Goal: Connect with others: Connect with others

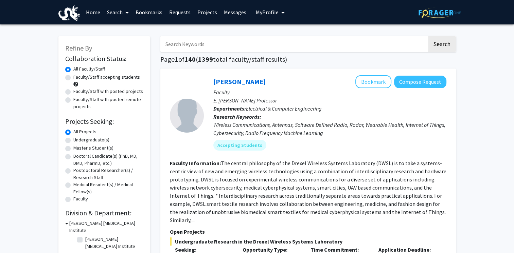
click at [87, 139] on label "Undergraduate(s)" at bounding box center [91, 140] width 36 height 7
click at [78, 139] on input "Undergraduate(s)" at bounding box center [75, 139] width 4 height 4
radio input "true"
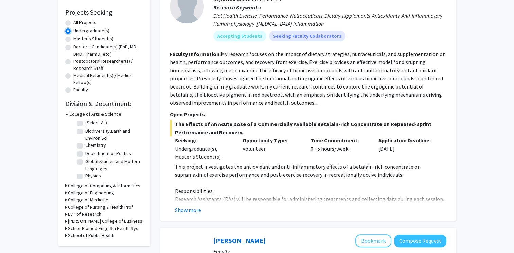
scroll to position [127, 0]
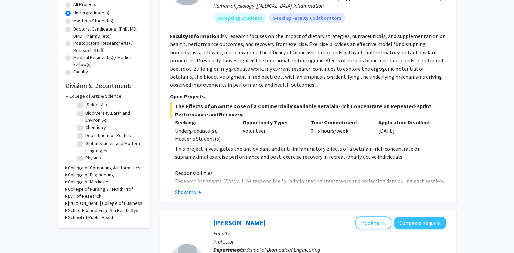
click at [66, 93] on icon at bounding box center [66, 96] width 3 height 7
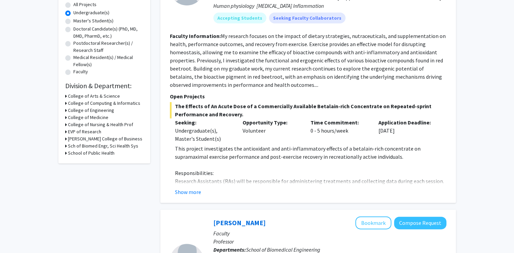
click at [64, 110] on div "Refine By Collaboration Status: Collaboration Status All Faculty/Staff Collabor…" at bounding box center [104, 36] width 92 height 255
click at [69, 109] on h3 "College of Engineering" at bounding box center [91, 110] width 46 height 7
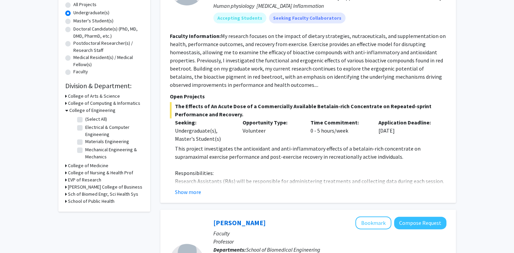
click at [85, 127] on label "Electrical & Computer Engineering" at bounding box center [113, 131] width 56 height 14
click at [85, 127] on input "Electrical & Computer Engineering" at bounding box center [87, 126] width 4 height 4
checkbox input "true"
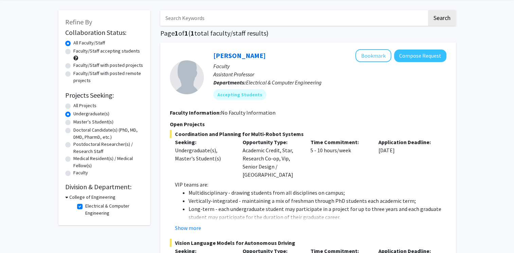
scroll to position [24, 0]
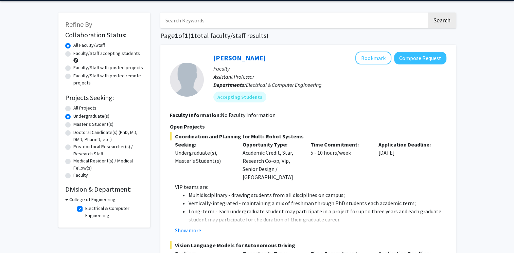
click at [73, 53] on label "Faculty/Staff accepting students" at bounding box center [106, 53] width 67 height 7
click at [73, 53] on input "Faculty/Staff accepting students" at bounding box center [75, 52] width 4 height 4
radio input "true"
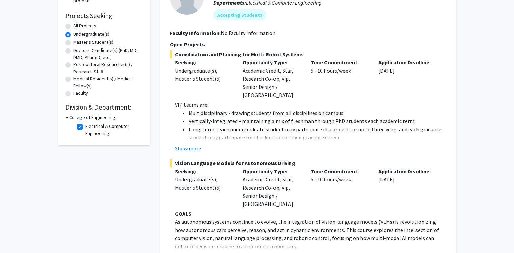
scroll to position [106, 0]
click at [69, 116] on h3 "College of Engineering" at bounding box center [92, 117] width 46 height 7
click at [69, 116] on h3 "College of Engineering" at bounding box center [91, 117] width 46 height 7
drag, startPoint x: 69, startPoint y: 116, endPoint x: 65, endPoint y: 117, distance: 3.8
click at [65, 117] on div "Refine By Collaboration Status: Collaboration Status All Faculty/Staff Collabor…" at bounding box center [104, 37] width 92 height 215
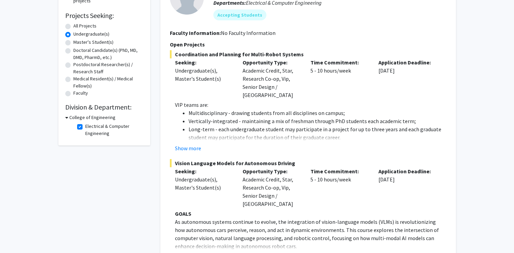
click at [66, 116] on icon at bounding box center [66, 117] width 3 height 7
click at [73, 116] on h3 "College of Engineering" at bounding box center [91, 117] width 46 height 7
click at [85, 126] on label "Electrical & Computer Engineering" at bounding box center [113, 130] width 56 height 14
click at [85, 126] on input "Electrical & Computer Engineering" at bounding box center [87, 125] width 4 height 4
checkbox input "false"
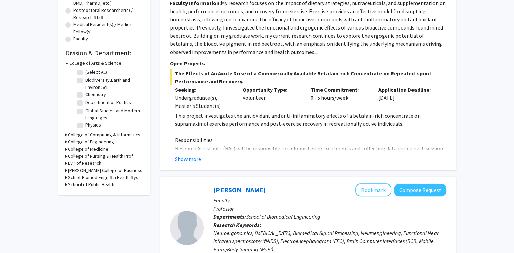
scroll to position [160, 0]
click at [73, 140] on h3 "College of Engineering" at bounding box center [91, 142] width 46 height 7
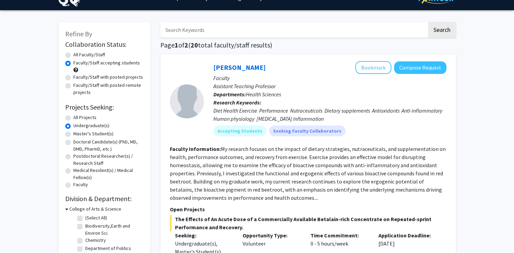
scroll to position [0, 0]
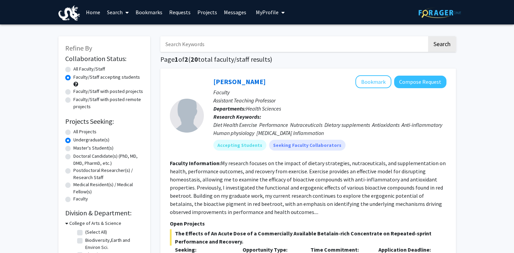
click at [236, 39] on input "Search Keywords" at bounding box center [293, 44] width 267 height 16
click at [258, 44] on input "Search Keywords" at bounding box center [293, 44] width 267 height 16
paste input "Astroparticle Physics in Extreme Locations"
type input "Astroparticle Physics in Extreme Locations"
click at [428, 36] on button "Search" at bounding box center [442, 44] width 28 height 16
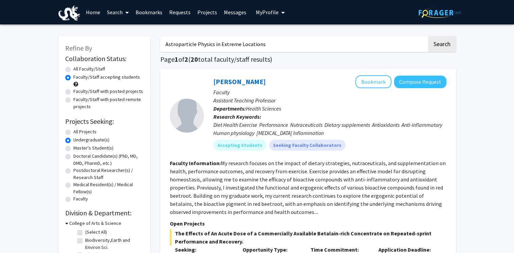
radio input "true"
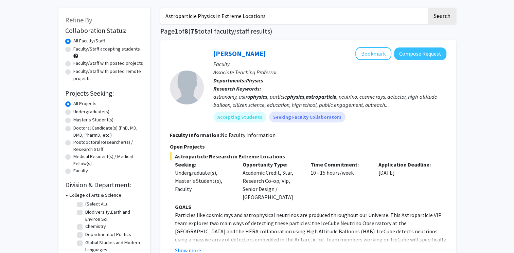
scroll to position [29, 0]
click at [432, 51] on button "Compose Request" at bounding box center [420, 53] width 52 height 13
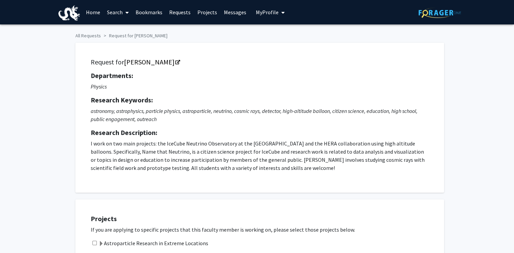
scroll to position [42, 0]
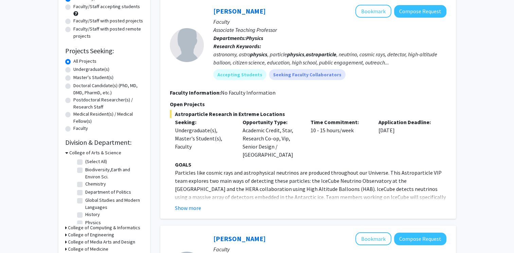
scroll to position [74, 0]
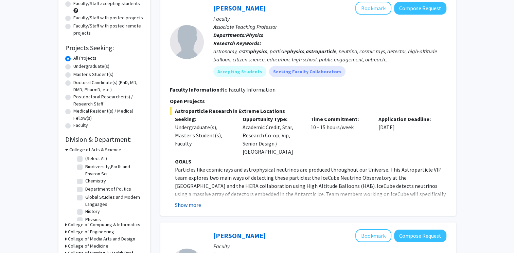
click at [189, 201] on button "Show more" at bounding box center [188, 205] width 26 height 8
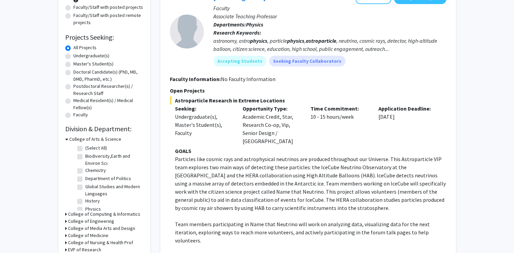
scroll to position [0, 0]
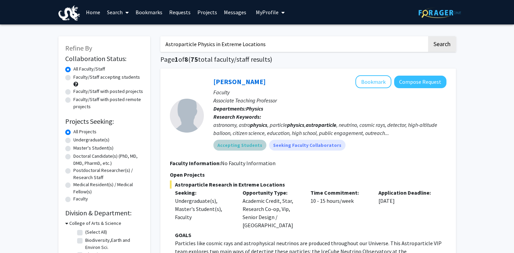
drag, startPoint x: 226, startPoint y: 172, endPoint x: 393, endPoint y: 145, distance: 168.6
click at [393, 145] on div "Accepting Students Seeking Faculty Collaborators" at bounding box center [330, 146] width 236 height 14
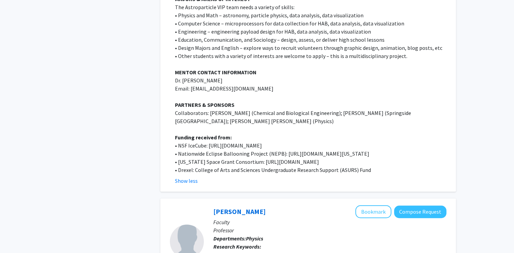
scroll to position [443, 0]
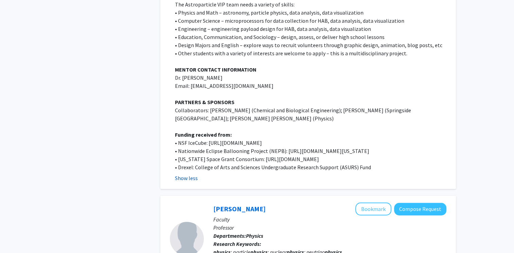
click at [181, 174] on button "Show less" at bounding box center [186, 178] width 23 height 8
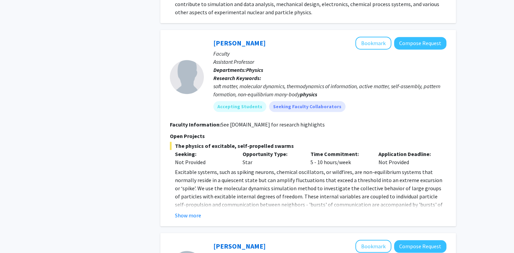
click at [181, 168] on p "Excitable systems, such as spiking neurons, chemical oscillators, or wildfires,…" at bounding box center [310, 192] width 271 height 49
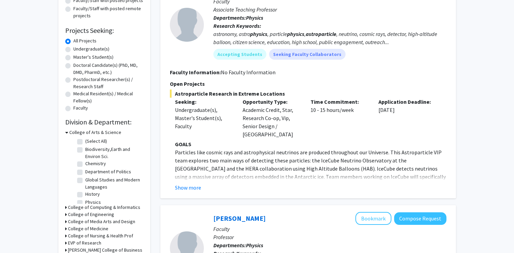
scroll to position [90, 0]
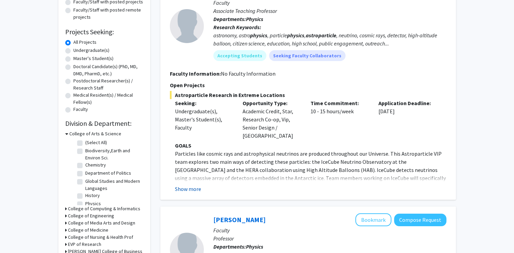
click at [193, 185] on button "Show more" at bounding box center [188, 189] width 26 height 8
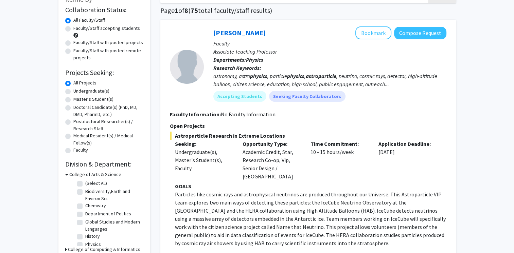
scroll to position [37, 0]
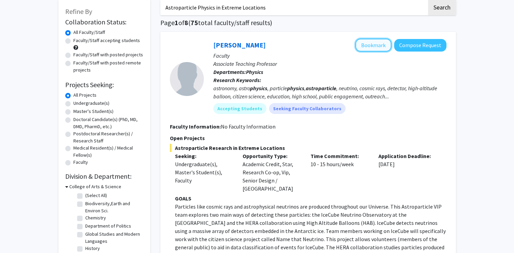
click at [379, 43] on button "Bookmark" at bounding box center [373, 45] width 36 height 13
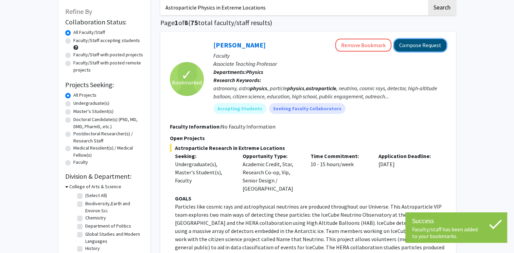
click at [423, 50] on button "Compose Request" at bounding box center [420, 45] width 52 height 13
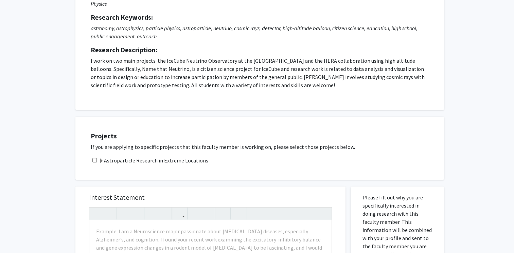
scroll to position [84, 0]
click at [102, 159] on span at bounding box center [101, 160] width 5 height 5
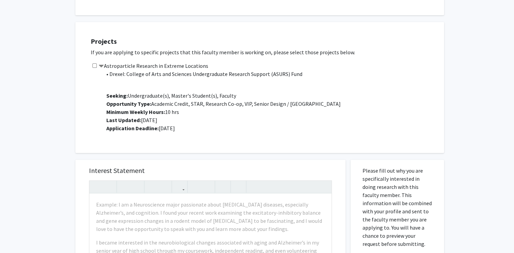
scroll to position [180, 0]
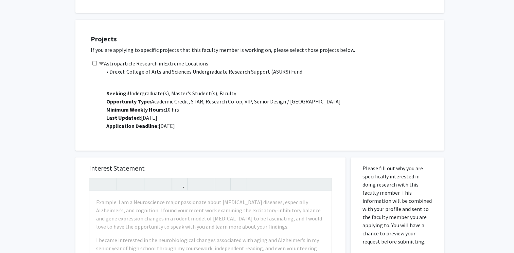
click at [95, 63] on input "checkbox" at bounding box center [94, 63] width 4 height 4
checkbox input "true"
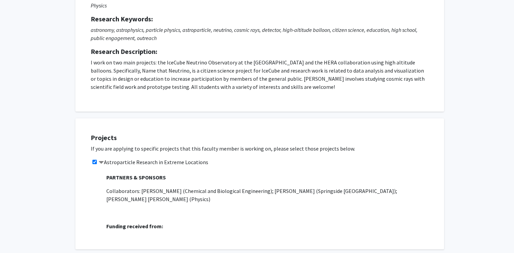
scroll to position [0, 0]
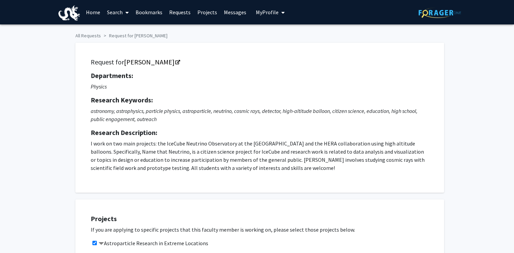
drag, startPoint x: 127, startPoint y: 60, endPoint x: 66, endPoint y: 78, distance: 63.6
drag, startPoint x: 121, startPoint y: 61, endPoint x: 185, endPoint y: 66, distance: 64.4
click at [185, 66] on div "Request for [PERSON_NAME] Departments: Physics Research Keywords: astronomy, as…" at bounding box center [260, 117] width 352 height 133
copy div "r [PERSON_NAME] Departments:"
